Goal: Find contact information: Find contact information

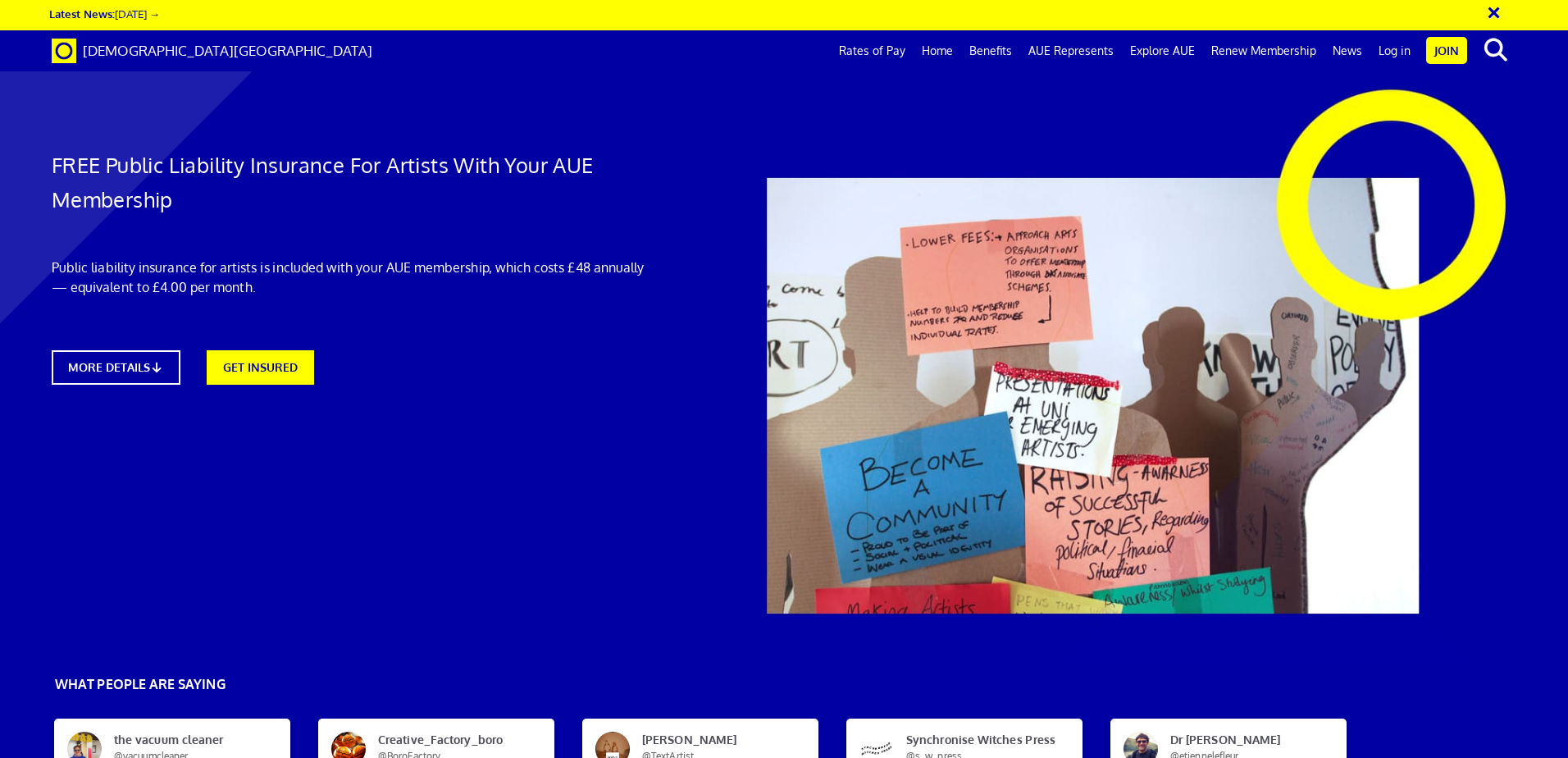
scroll to position [0, 25]
click at [139, 368] on link "MORE DETAILS" at bounding box center [116, 366] width 142 height 38
drag, startPoint x: 1069, startPoint y: 231, endPoint x: 816, endPoint y: 238, distance: 253.1
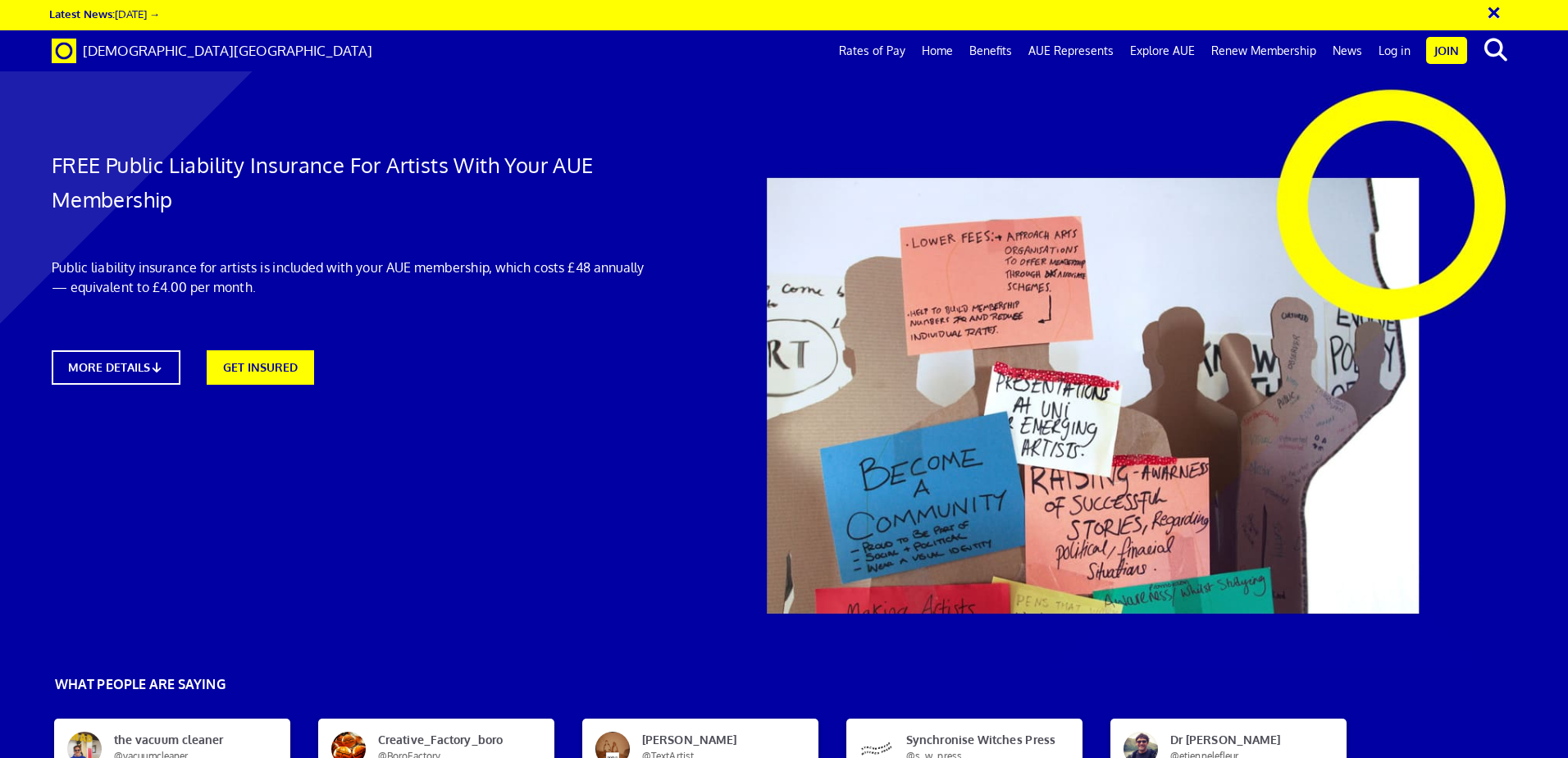
copy li "Up to £5m Public & Products Liability"
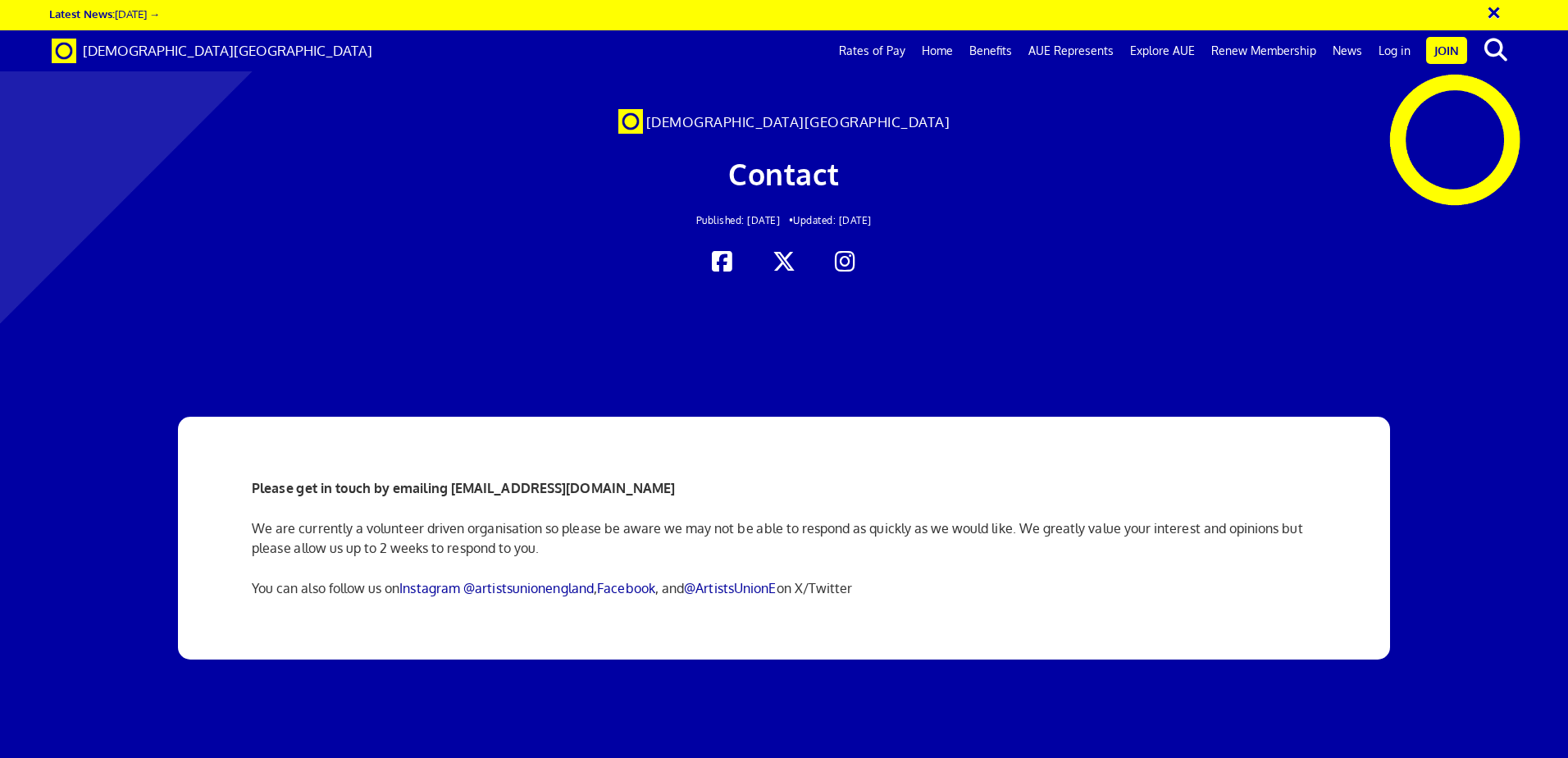
scroll to position [0, 25]
drag, startPoint x: 689, startPoint y: 481, endPoint x: 452, endPoint y: 490, distance: 237.2
click at [452, 490] on p "Please get in touch by emailing [EMAIL_ADDRESS][DOMAIN_NAME]" at bounding box center [784, 488] width 1065 height 19
copy strong "[EMAIL_ADDRESS][DOMAIN_NAME]"
